Goal: Task Accomplishment & Management: Manage account settings

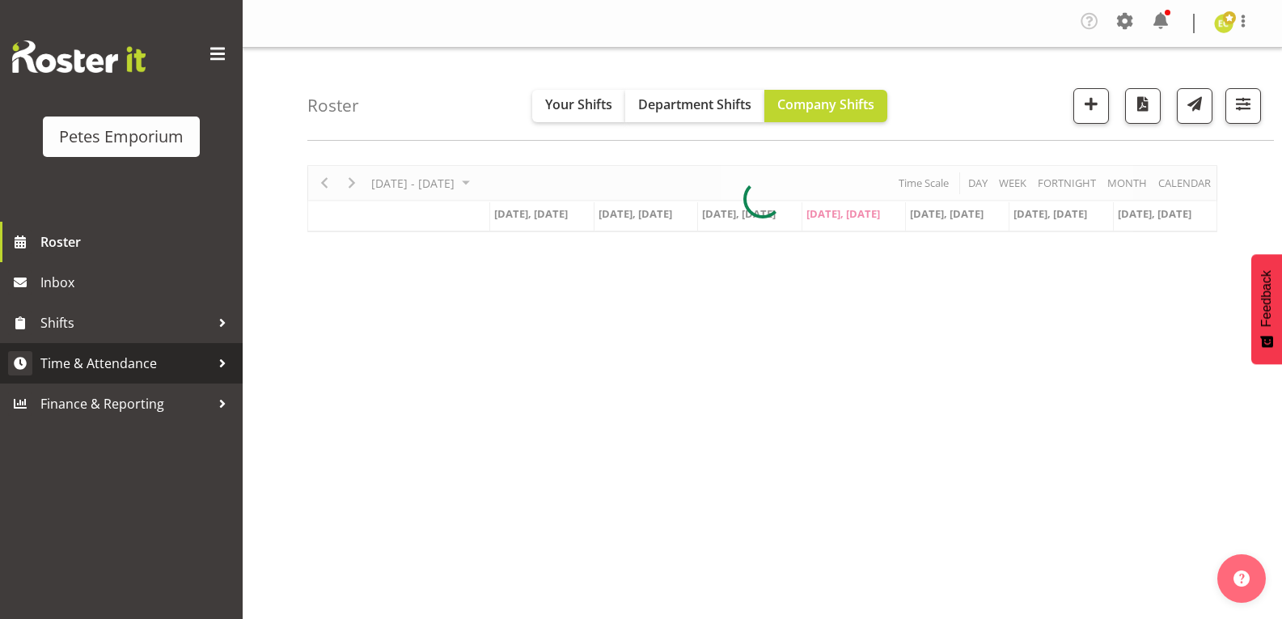
click at [59, 362] on span "Time & Attendance" at bounding box center [125, 363] width 170 height 24
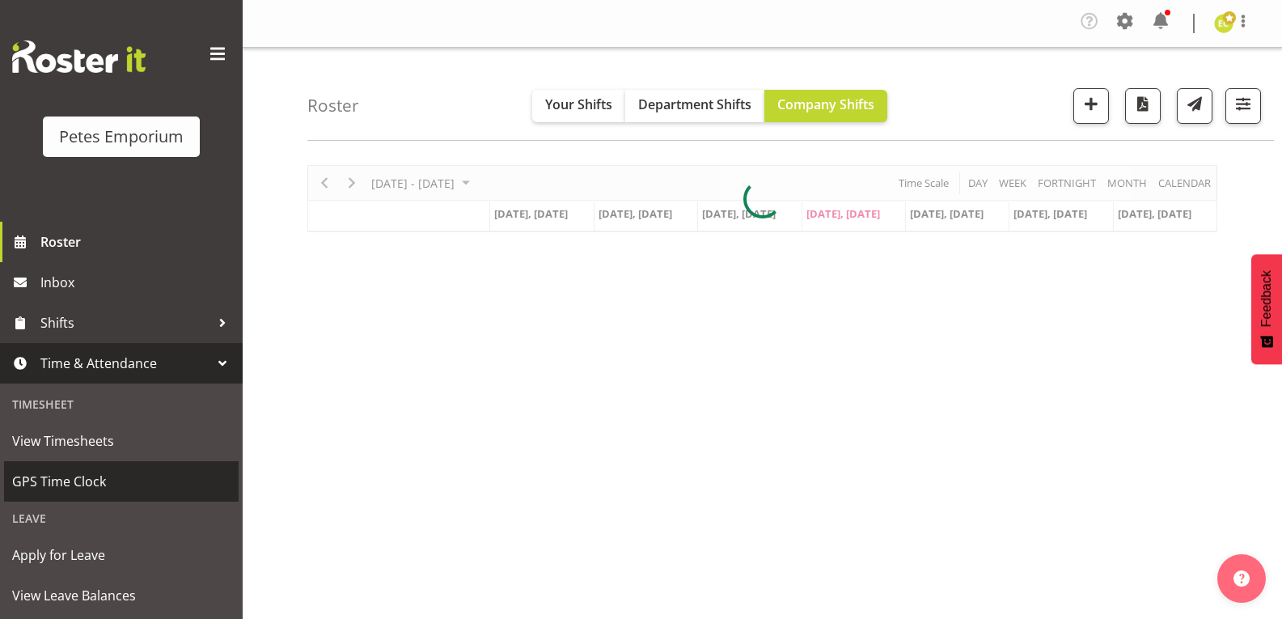
click at [37, 485] on span "GPS Time Clock" at bounding box center [121, 481] width 218 height 24
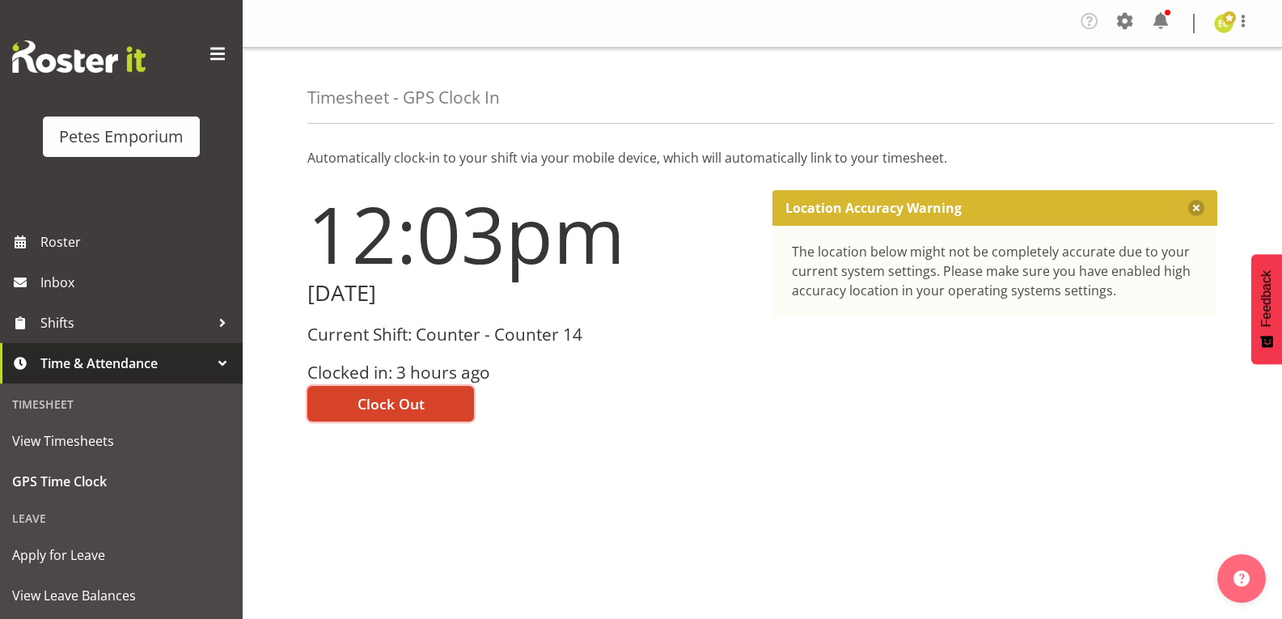
click at [389, 400] on span "Clock Out" at bounding box center [390, 403] width 67 height 21
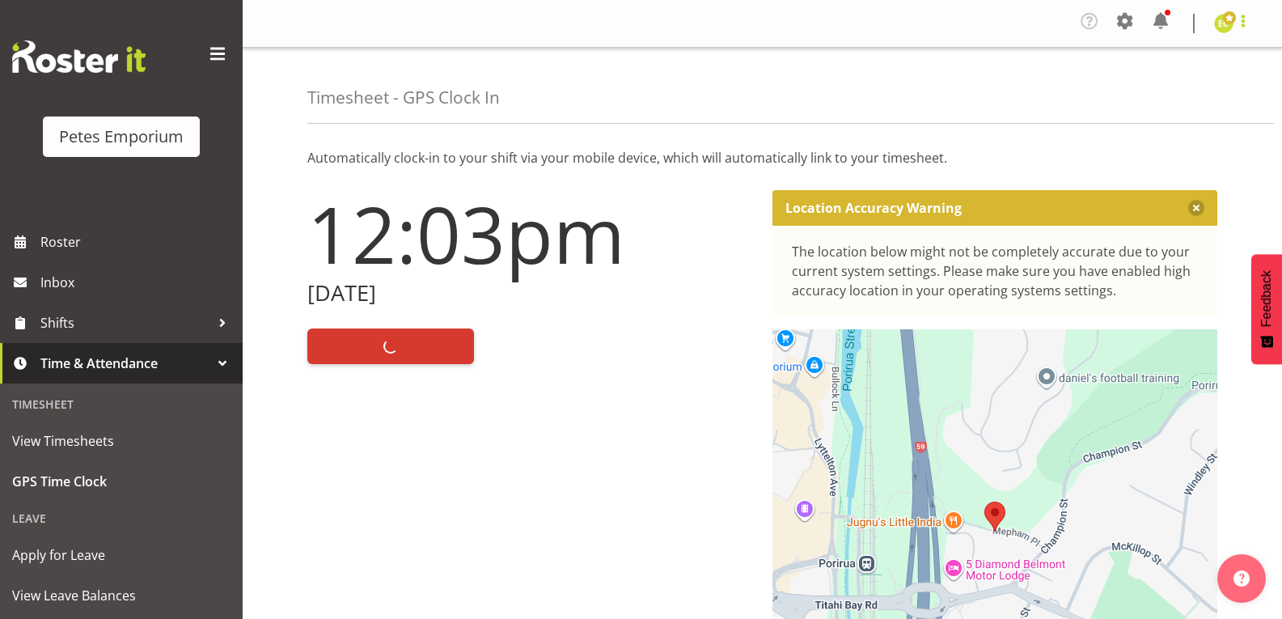
click at [1242, 27] on span at bounding box center [1242, 20] width 19 height 19
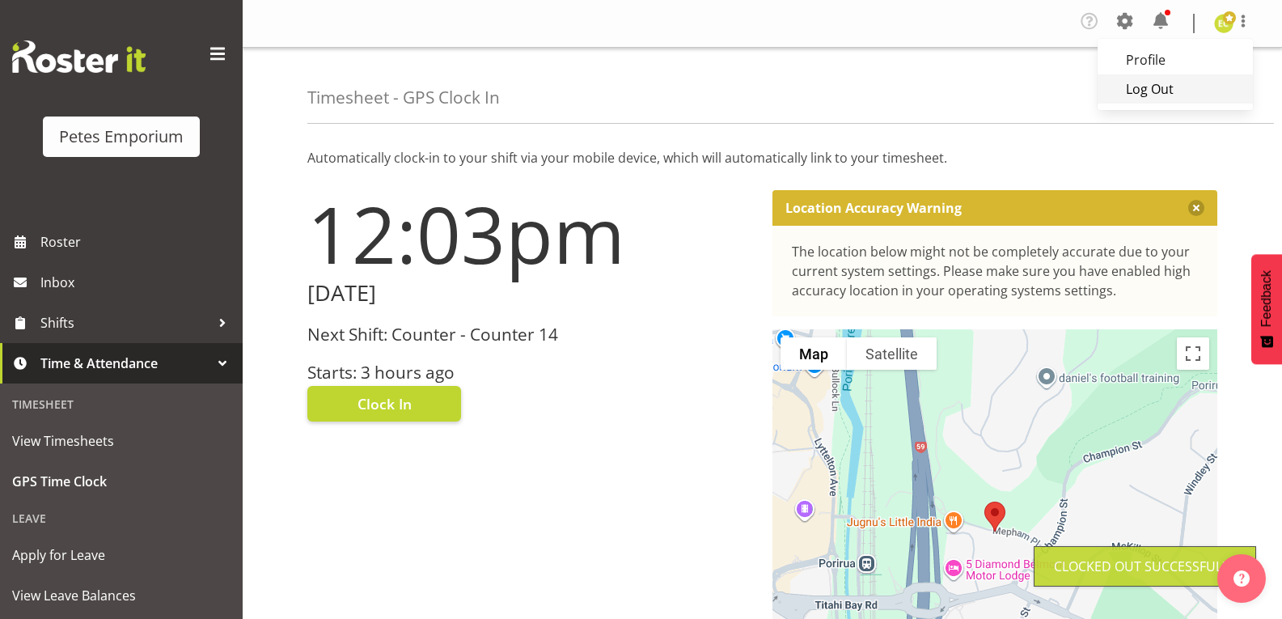
click at [1142, 81] on link "Log Out" at bounding box center [1175, 88] width 155 height 29
